Goal: Task Accomplishment & Management: Use online tool/utility

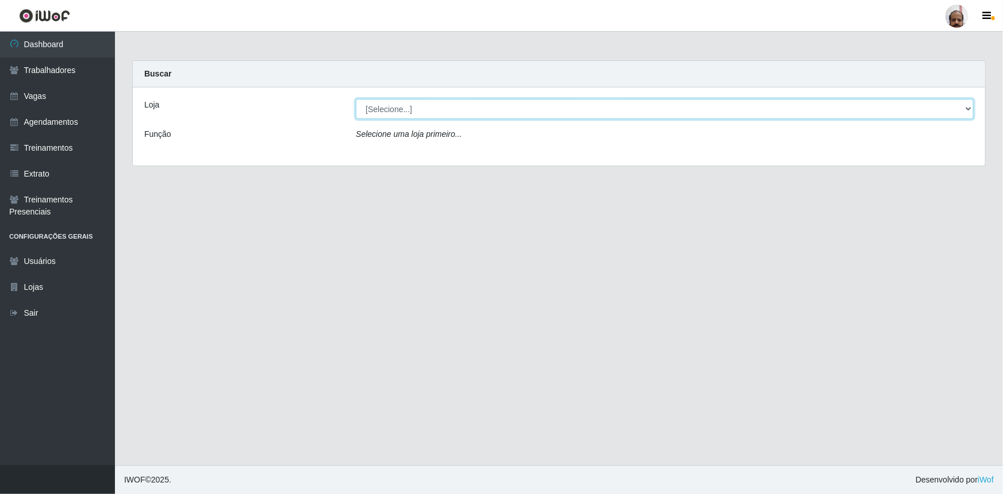
click at [421, 111] on select "[Selecione...] Mar Vermelho - Loja 05" at bounding box center [665, 109] width 618 height 20
select select "252"
click at [356, 99] on select "[Selecione...] Mar Vermelho - Loja 05" at bounding box center [665, 109] width 618 height 20
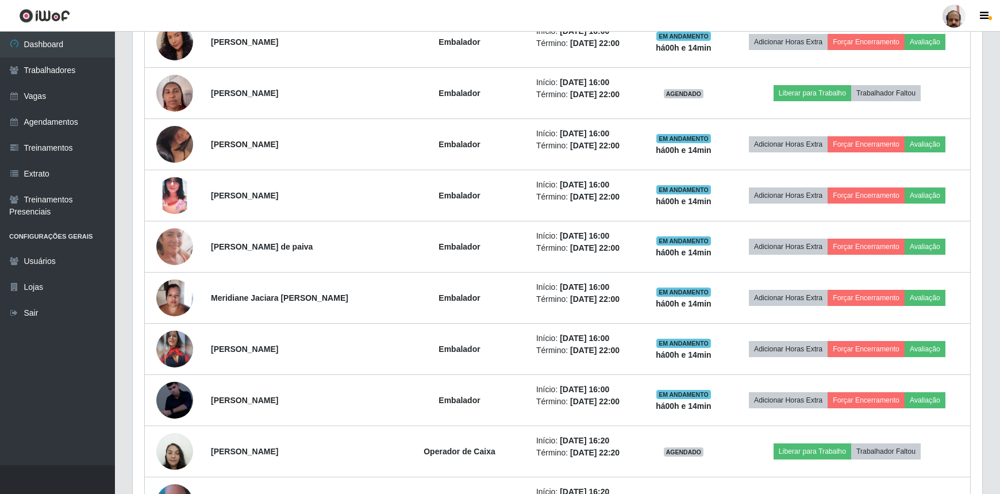
scroll to position [1253, 0]
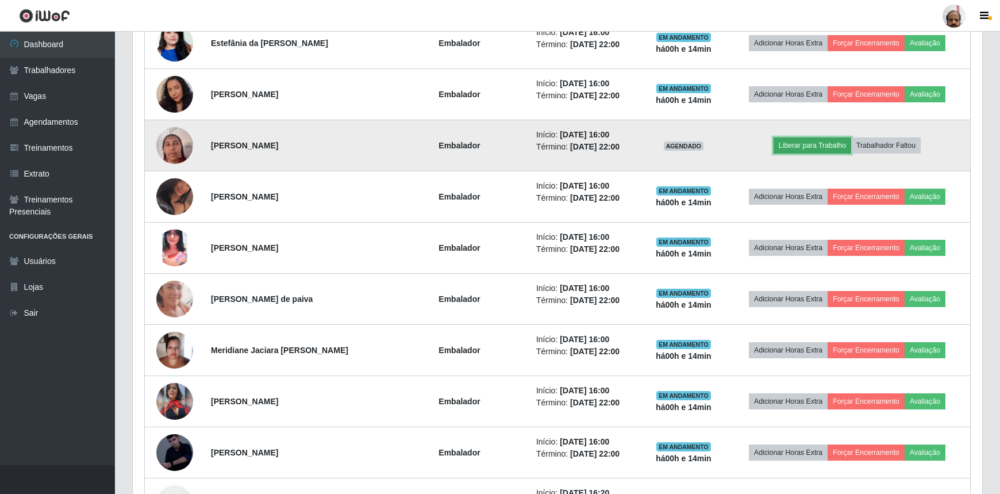
click at [496, 139] on button "Liberar para Trabalho" at bounding box center [812, 145] width 78 height 16
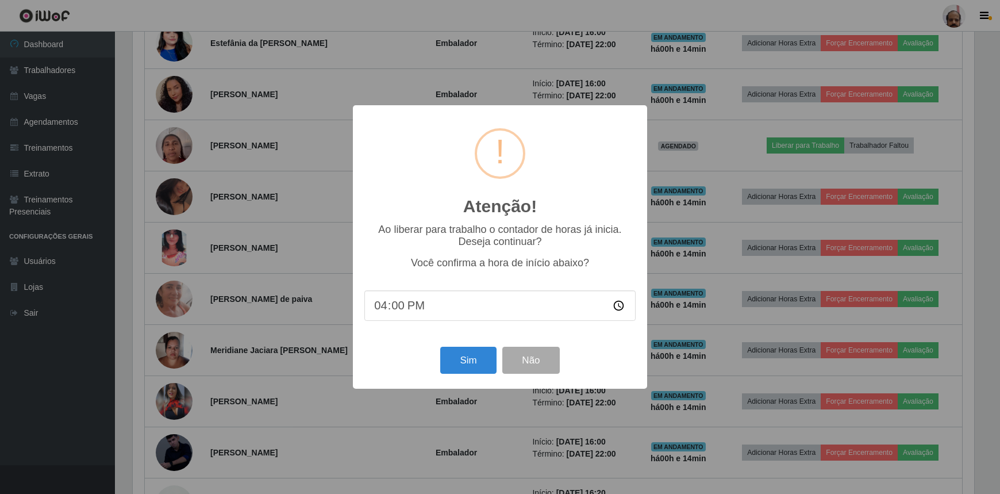
scroll to position [238, 844]
click at [399, 310] on input "16:00" at bounding box center [501, 305] width 271 height 30
type input "16:14"
click at [473, 330] on button "Sim" at bounding box center [470, 359] width 56 height 27
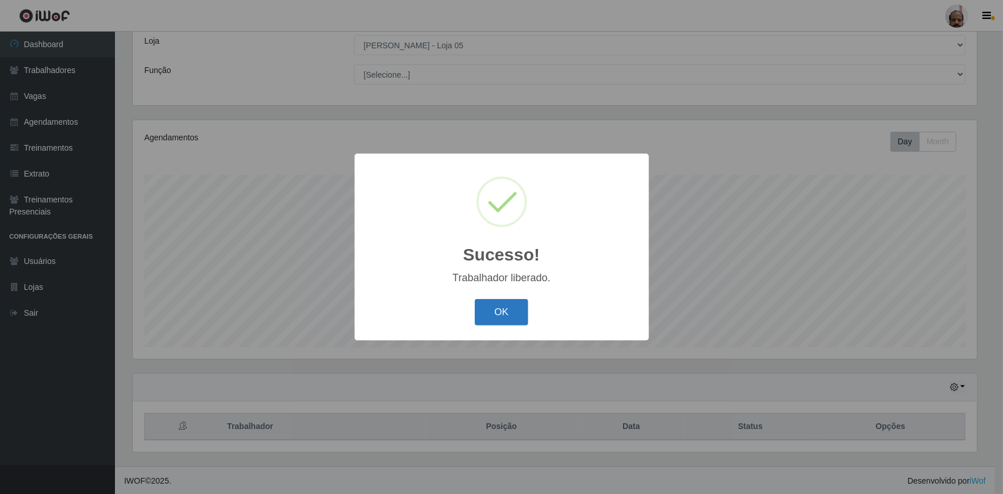
click at [496, 309] on button "OK" at bounding box center [501, 312] width 53 height 27
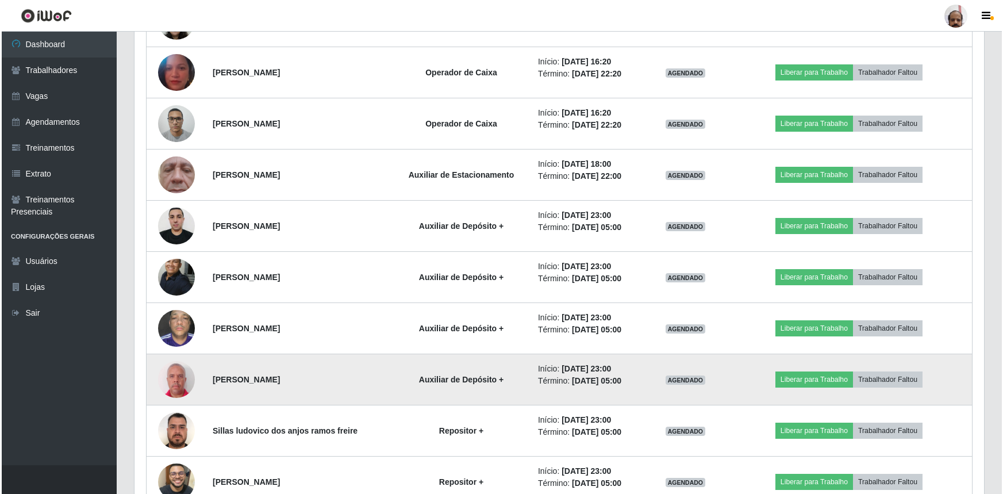
scroll to position [1631, 0]
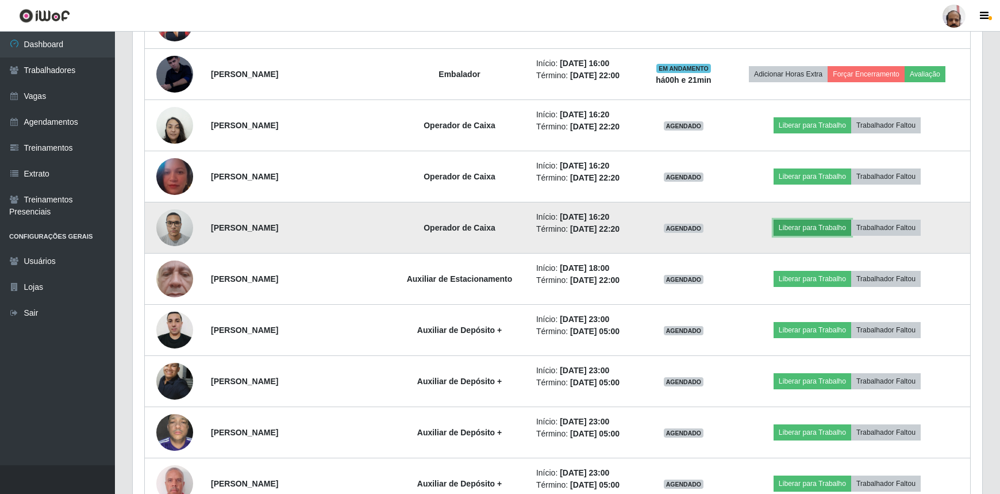
click at [496, 221] on button "Liberar para Trabalho" at bounding box center [812, 227] width 78 height 16
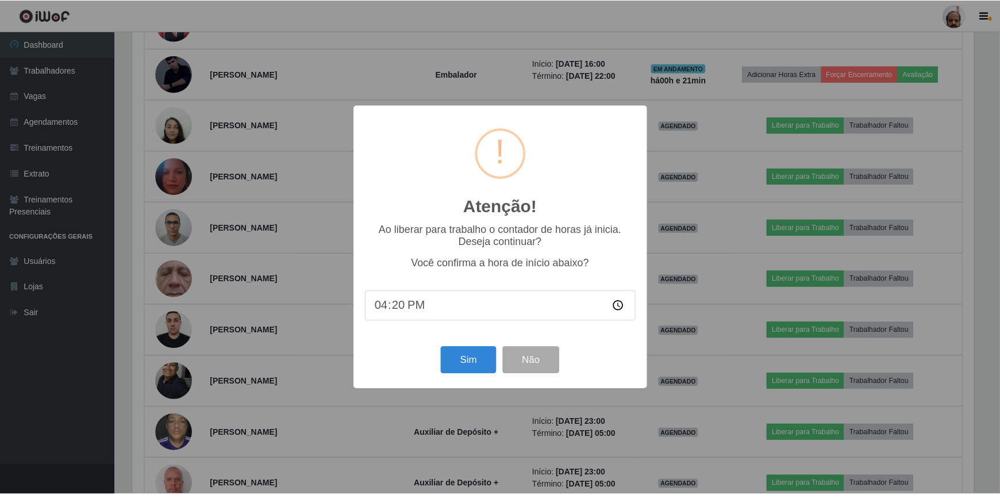
scroll to position [238, 844]
click at [469, 330] on button "Sim" at bounding box center [470, 359] width 56 height 27
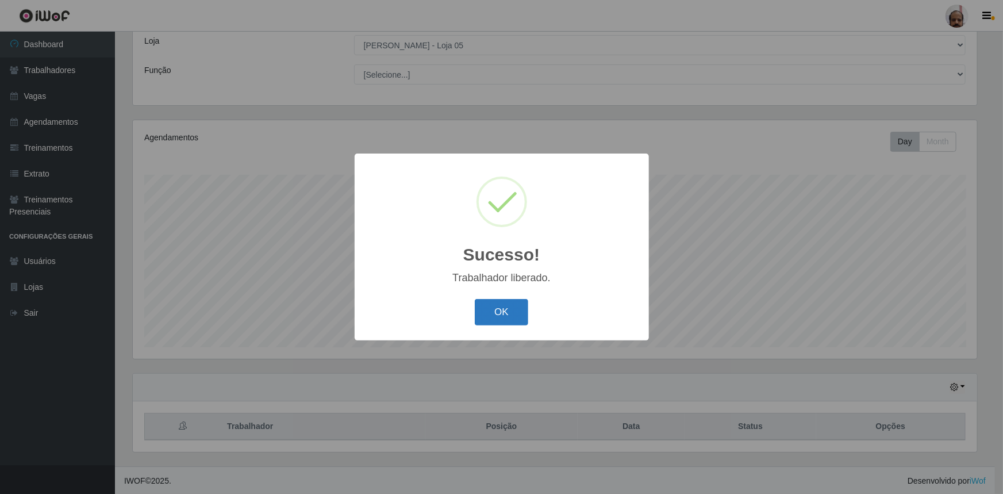
click at [496, 311] on button "OK" at bounding box center [501, 312] width 53 height 27
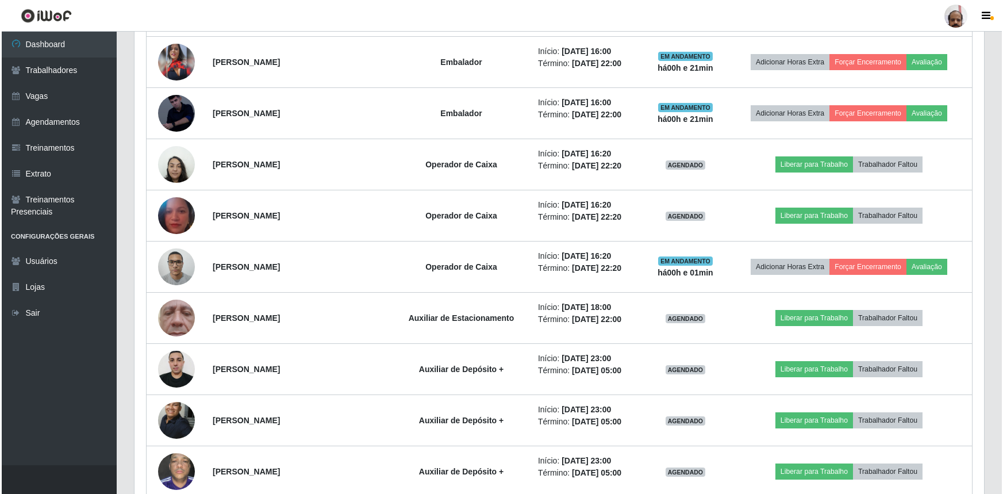
scroll to position [1579, 0]
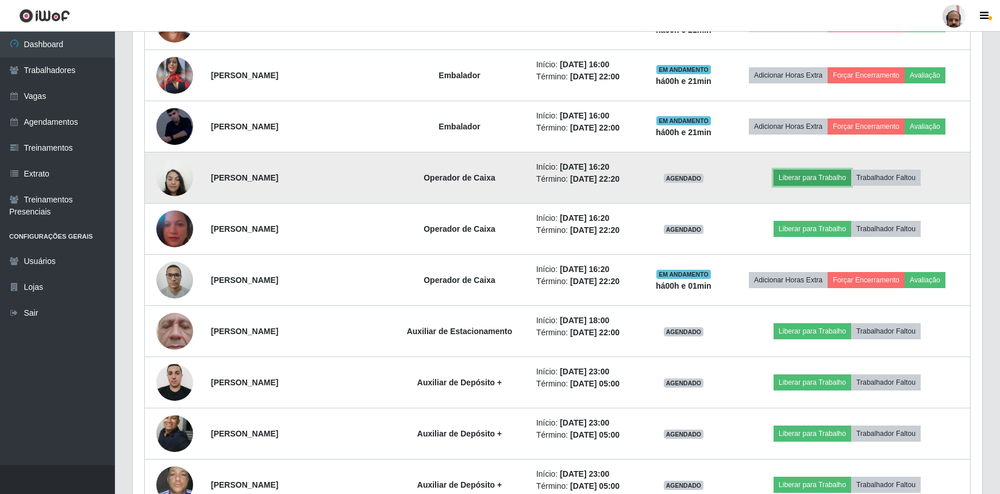
click at [496, 177] on button "Liberar para Trabalho" at bounding box center [812, 177] width 78 height 16
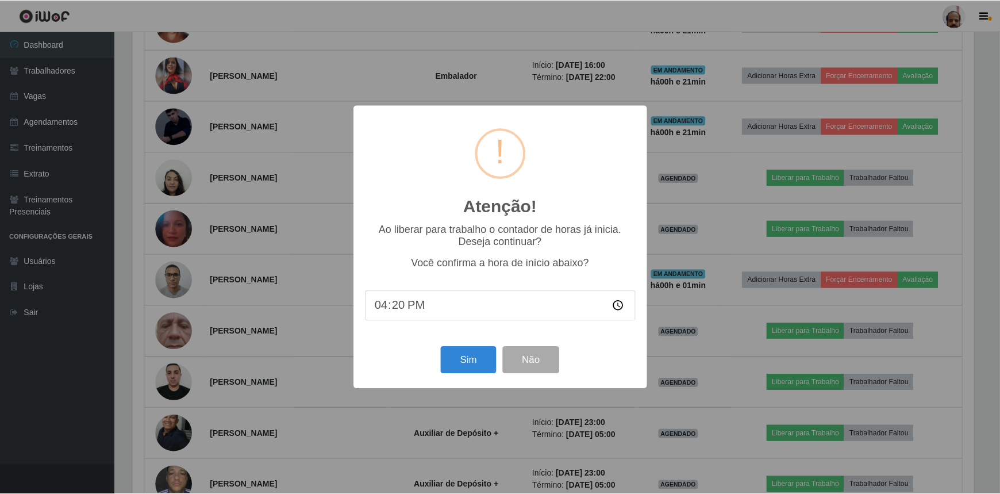
scroll to position [238, 844]
click at [474, 330] on button "Sim" at bounding box center [470, 359] width 56 height 27
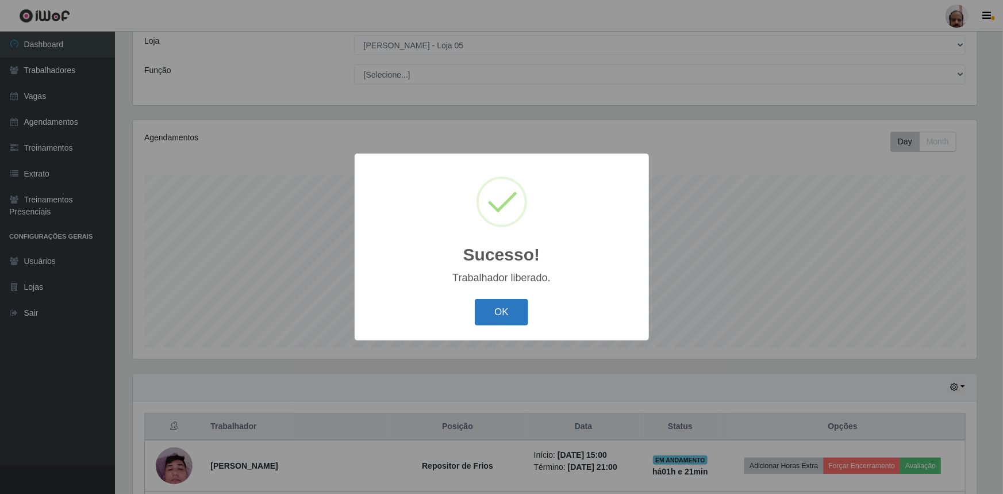
click at [489, 314] on button "OK" at bounding box center [501, 312] width 53 height 27
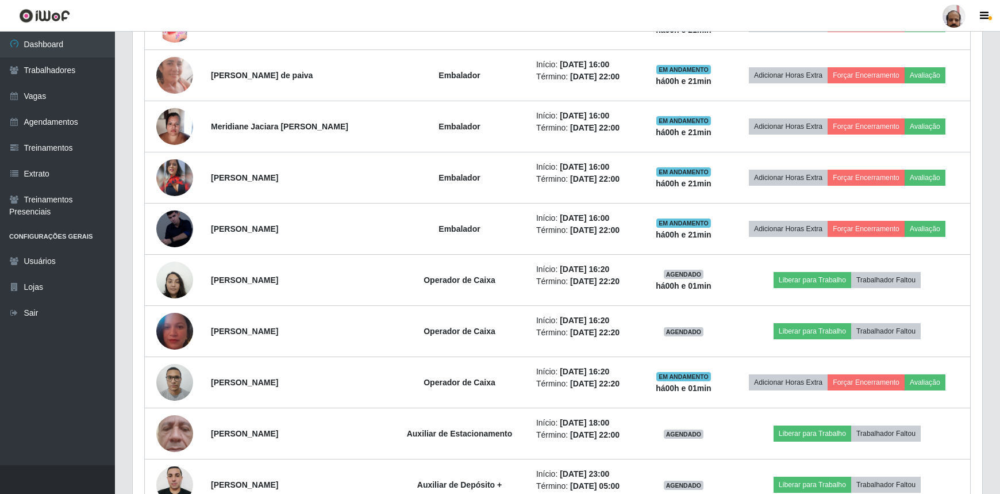
scroll to position [1579, 0]
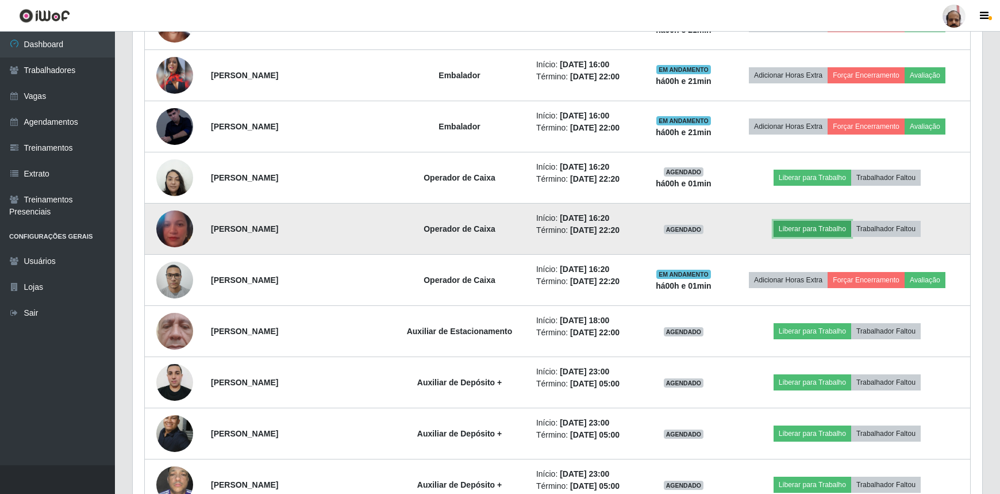
click at [496, 225] on button "Liberar para Trabalho" at bounding box center [812, 229] width 78 height 16
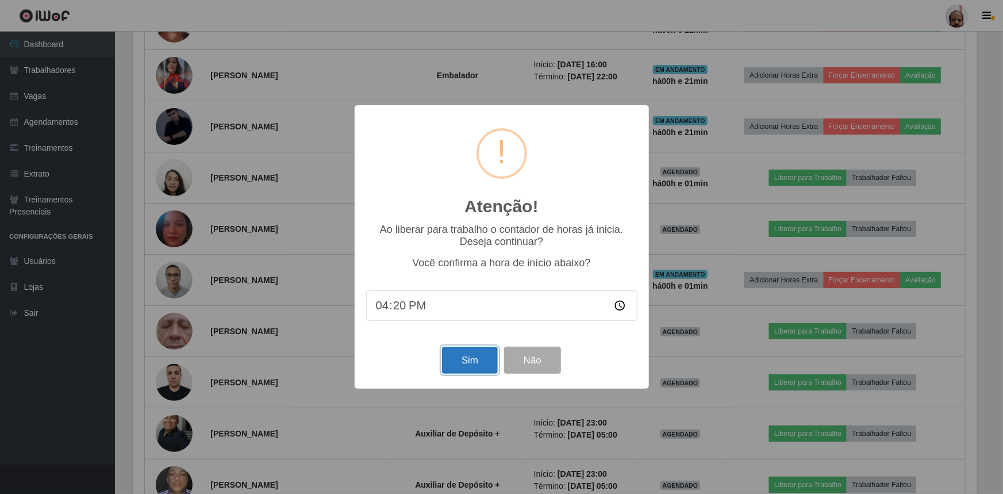
click at [462, 330] on button "Sim" at bounding box center [470, 359] width 56 height 27
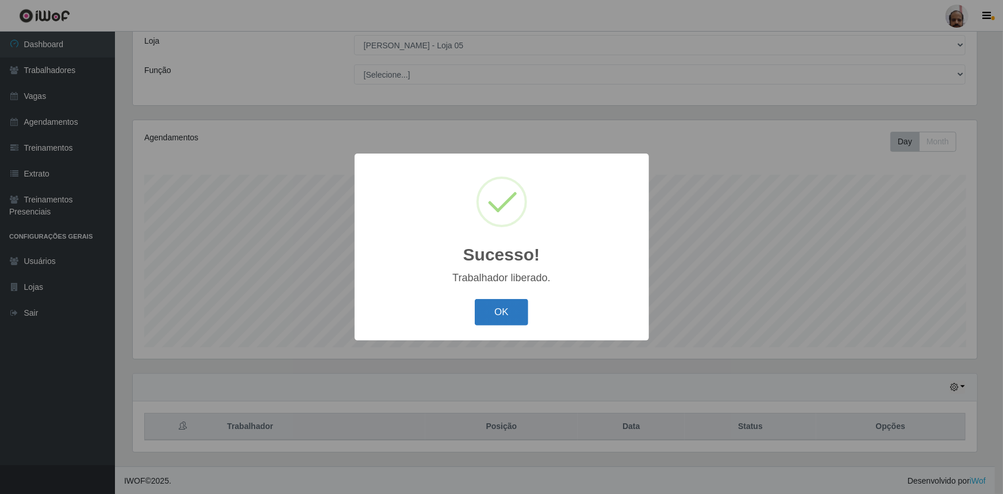
click at [496, 305] on button "OK" at bounding box center [501, 312] width 53 height 27
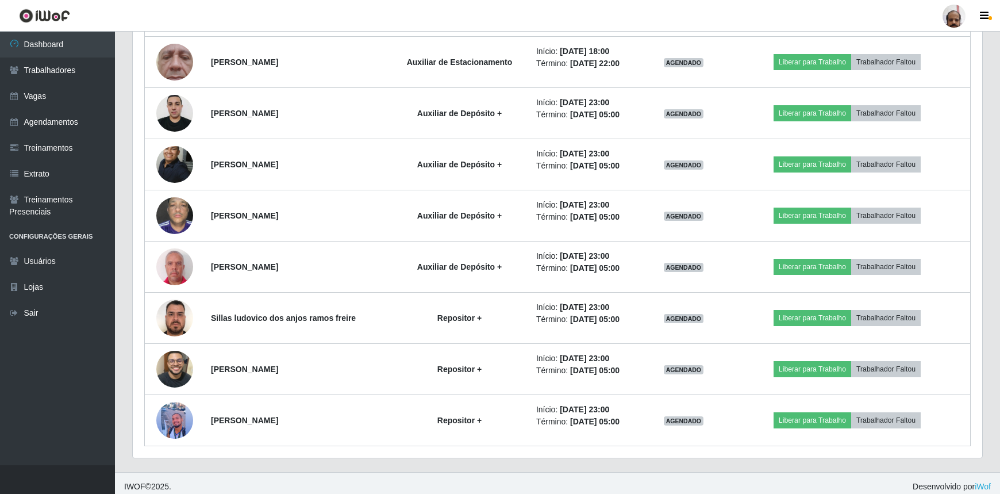
scroll to position [1851, 0]
